Goal: Task Accomplishment & Management: Manage account settings

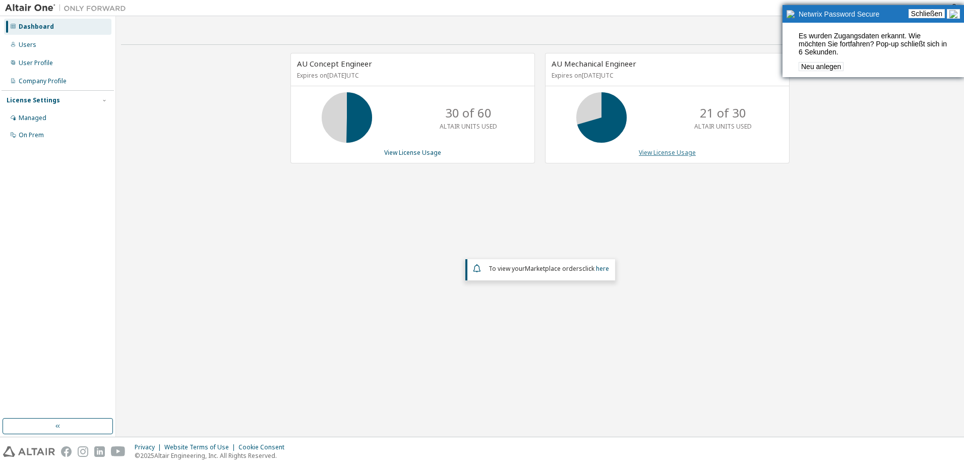
click at [672, 154] on link "View License Usage" at bounding box center [667, 152] width 57 height 9
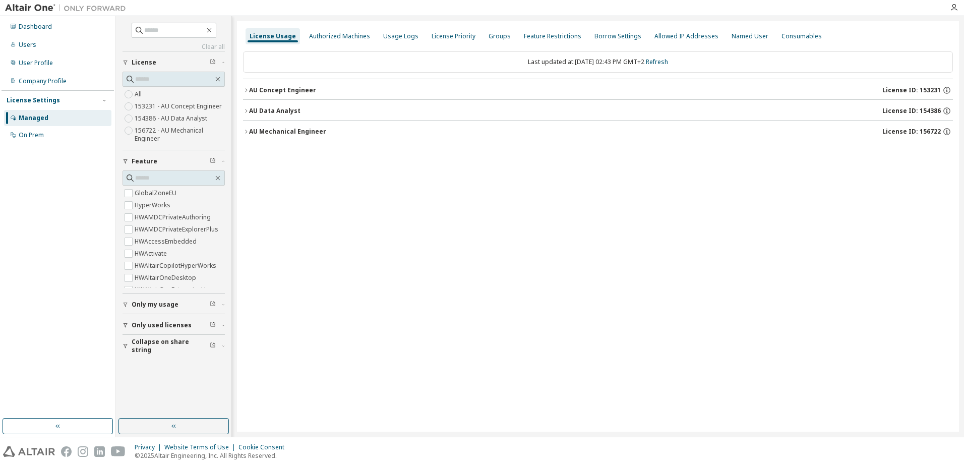
click at [247, 128] on button "AU Mechanical Engineer License ID: 156722" at bounding box center [598, 132] width 710 height 22
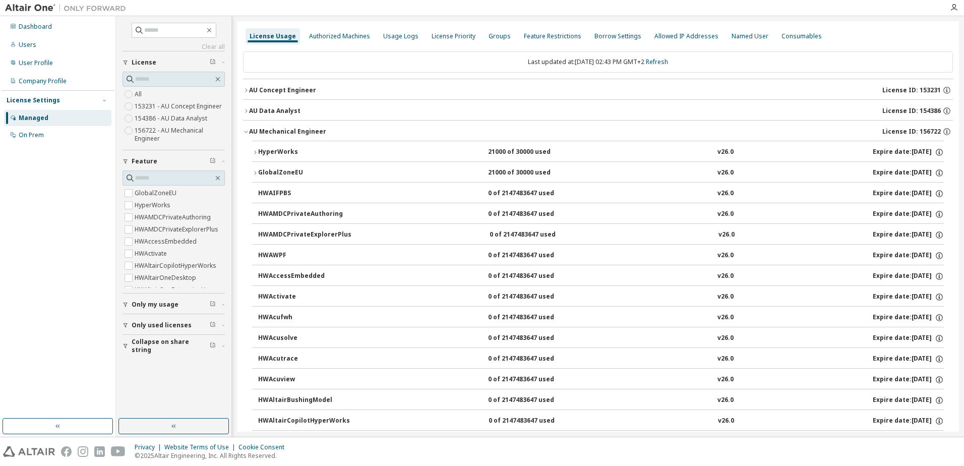
click at [267, 155] on div "HyperWorks" at bounding box center [303, 152] width 91 height 9
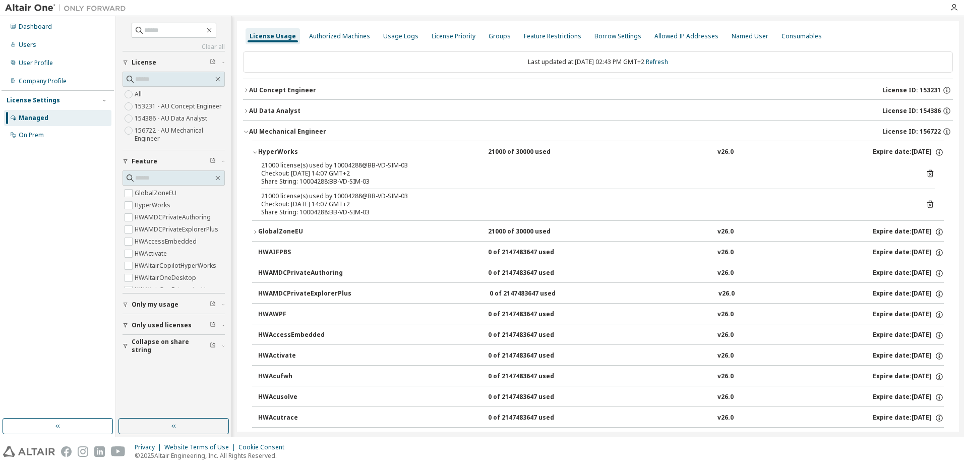
drag, startPoint x: 262, startPoint y: 203, endPoint x: 382, endPoint y: 203, distance: 120.5
click at [382, 203] on div "Checkout: 2025-09-30 14:07 GMT+2" at bounding box center [586, 204] width 650 height 8
drag, startPoint x: 382, startPoint y: 203, endPoint x: 312, endPoint y: 201, distance: 70.1
click at [314, 201] on div "Checkout: 2025-09-30 14:07 GMT+2" at bounding box center [586, 204] width 650 height 8
click at [311, 201] on div "Checkout: 2025-09-30 14:07 GMT+2" at bounding box center [586, 204] width 650 height 8
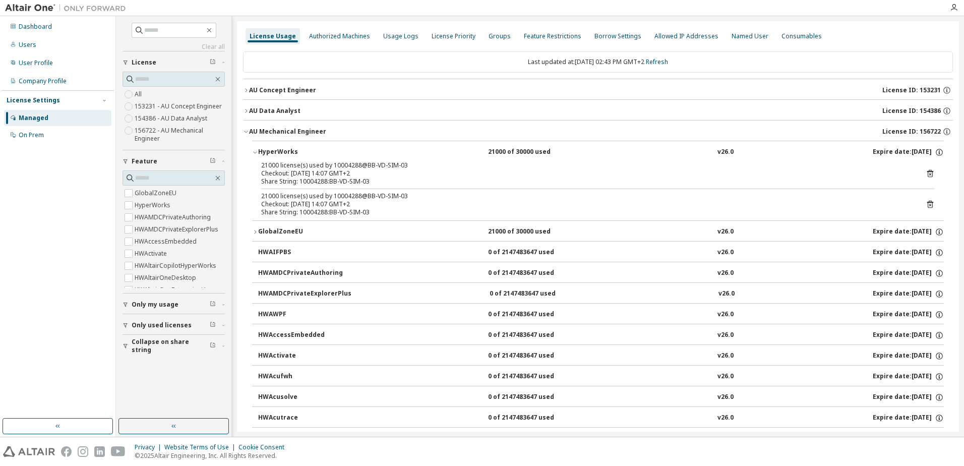
click at [266, 152] on div "HyperWorks" at bounding box center [303, 152] width 91 height 9
